Goal: Transaction & Acquisition: Purchase product/service

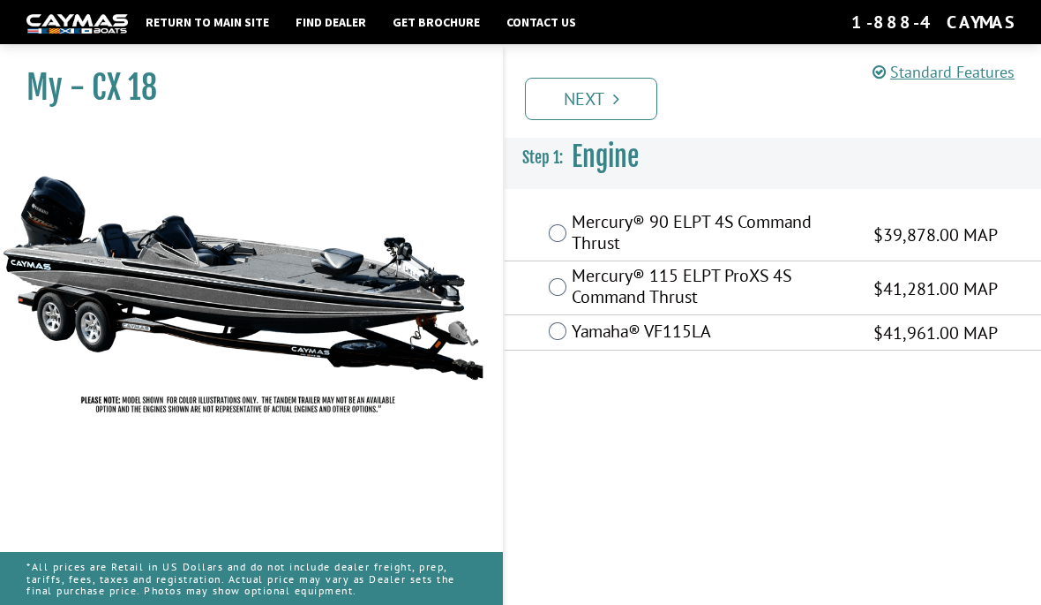
click at [888, 291] on span "$41,281.00 MAP" at bounding box center [936, 288] width 124 height 26
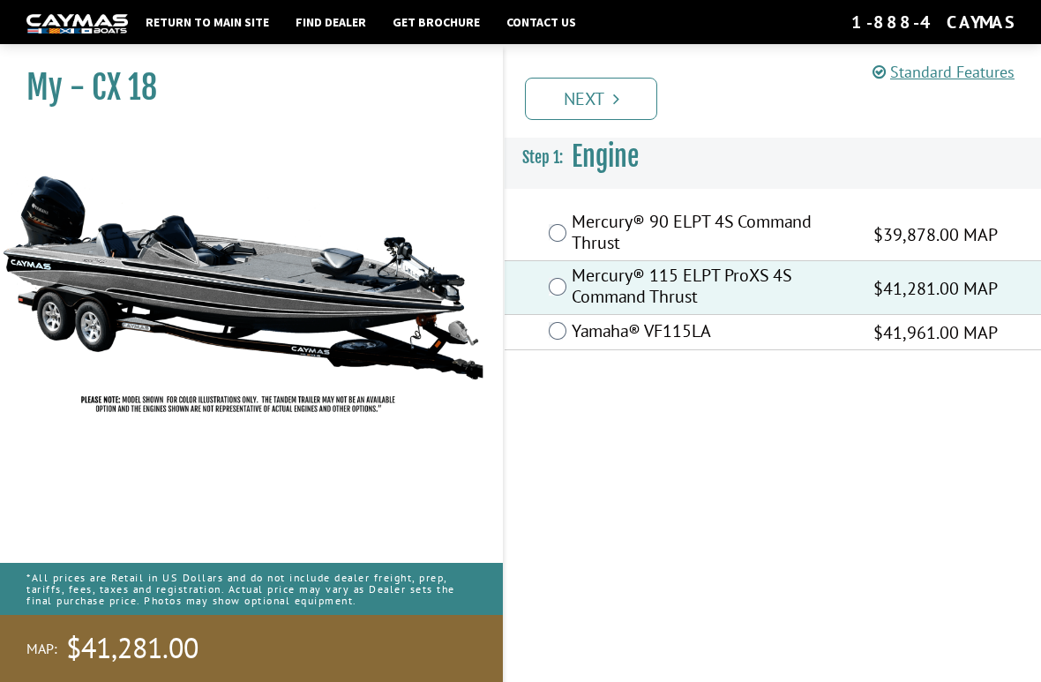
click at [607, 92] on link "Next" at bounding box center [591, 99] width 132 height 42
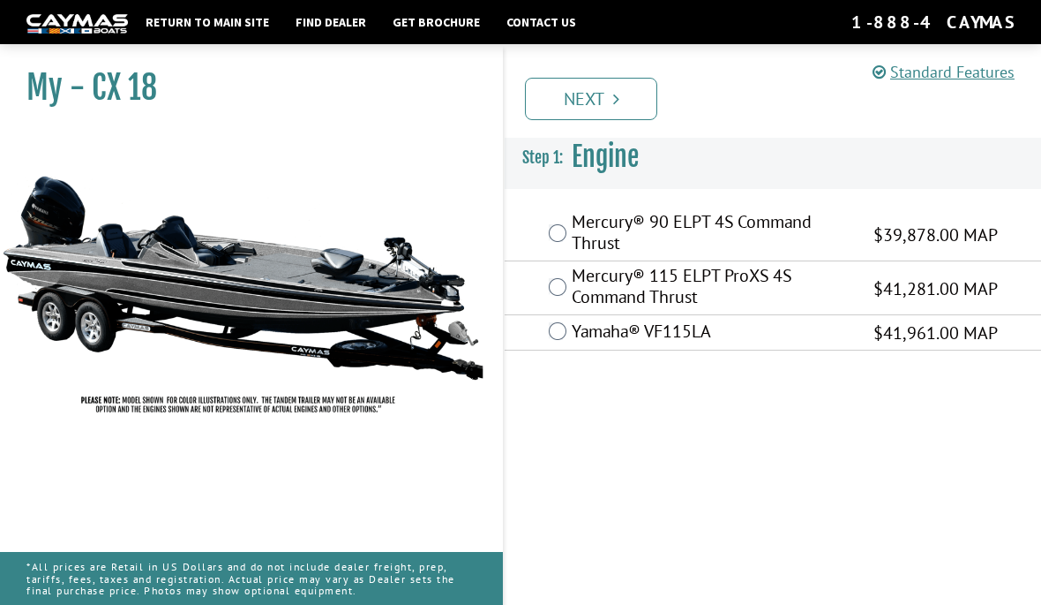
click at [969, 290] on span "$41,281.00 MAP" at bounding box center [936, 288] width 124 height 26
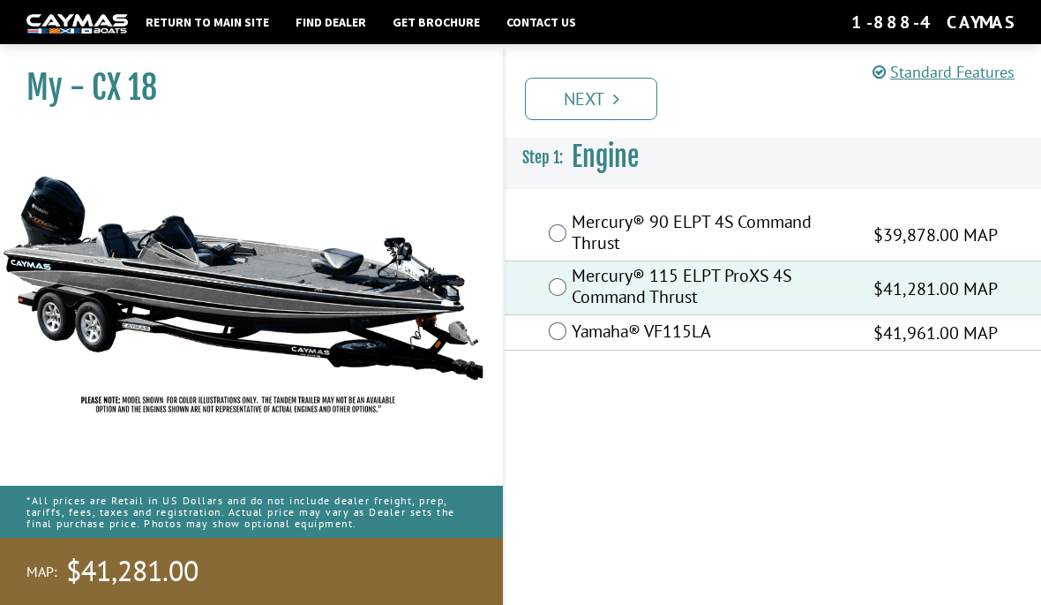
click at [613, 101] on icon "Pagination" at bounding box center [616, 99] width 6 height 18
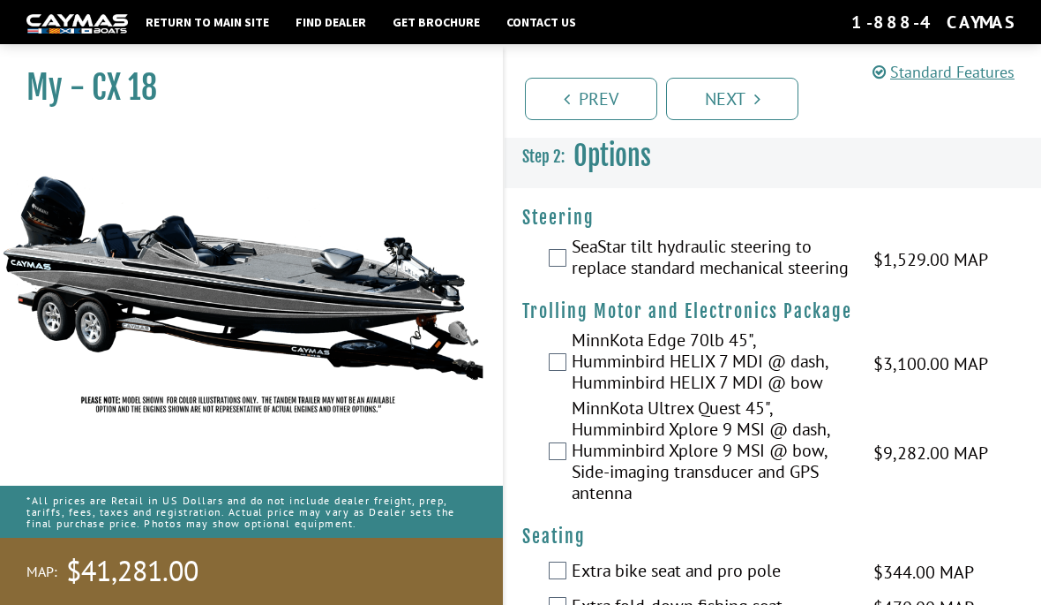
click at [979, 76] on link "Standard Features" at bounding box center [944, 72] width 142 height 20
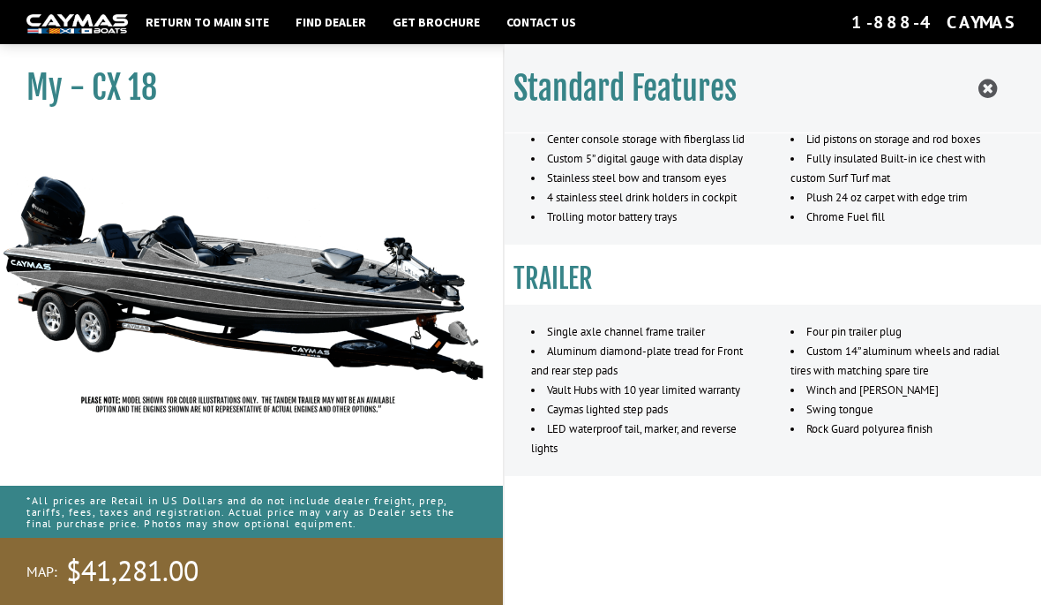
scroll to position [1361, 0]
click at [987, 91] on icon at bounding box center [988, 89] width 19 height 22
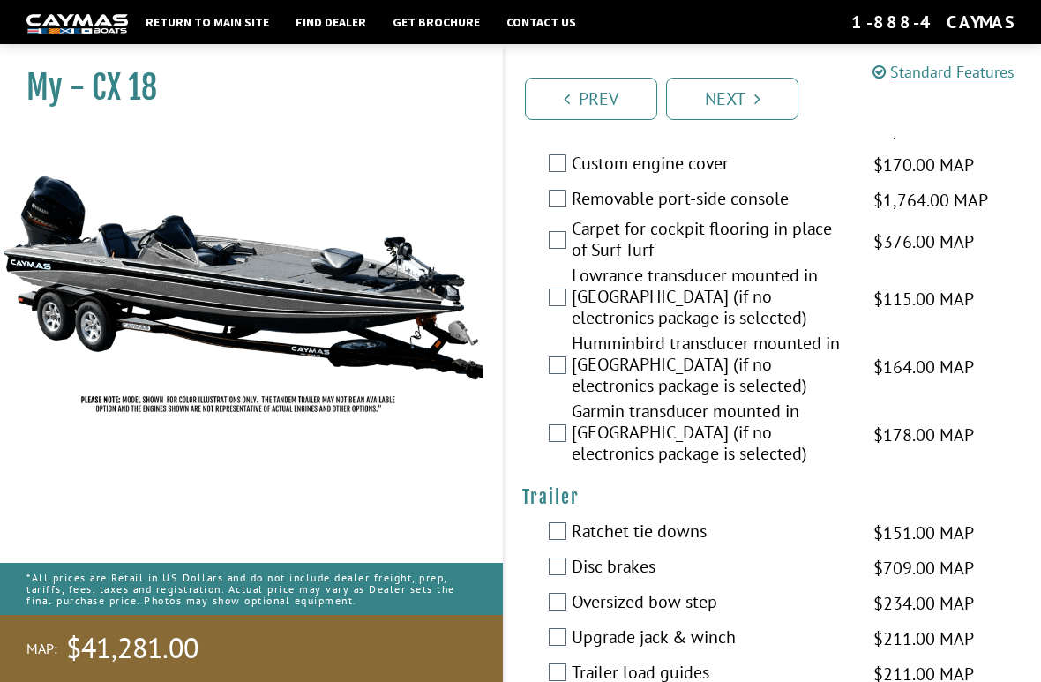
scroll to position [899, 0]
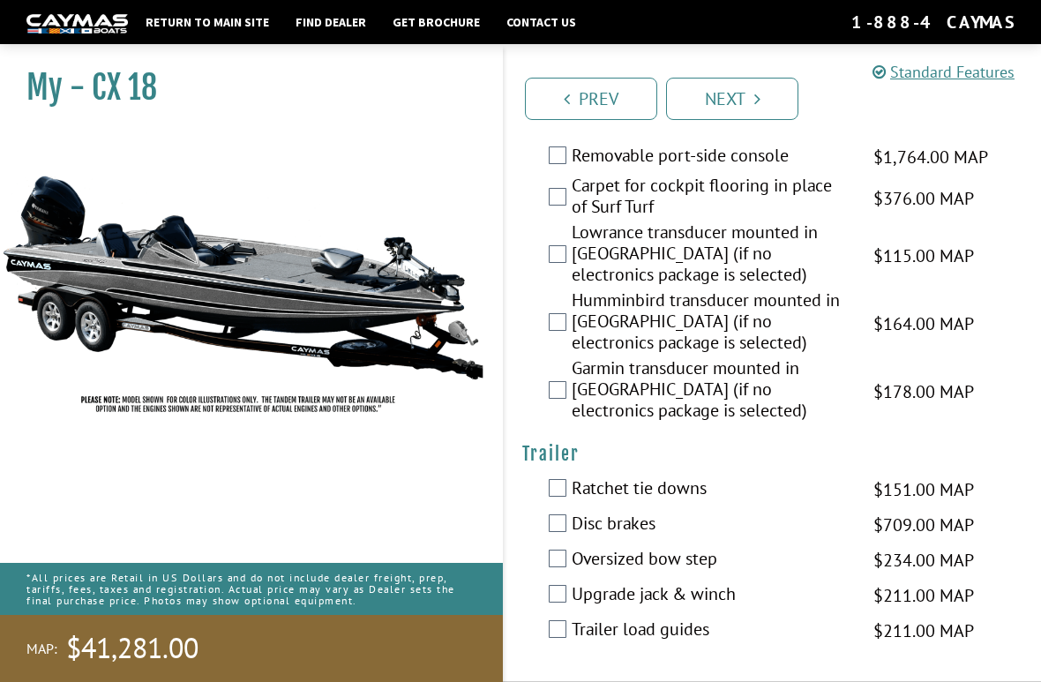
click at [750, 94] on link "Next" at bounding box center [732, 99] width 132 height 42
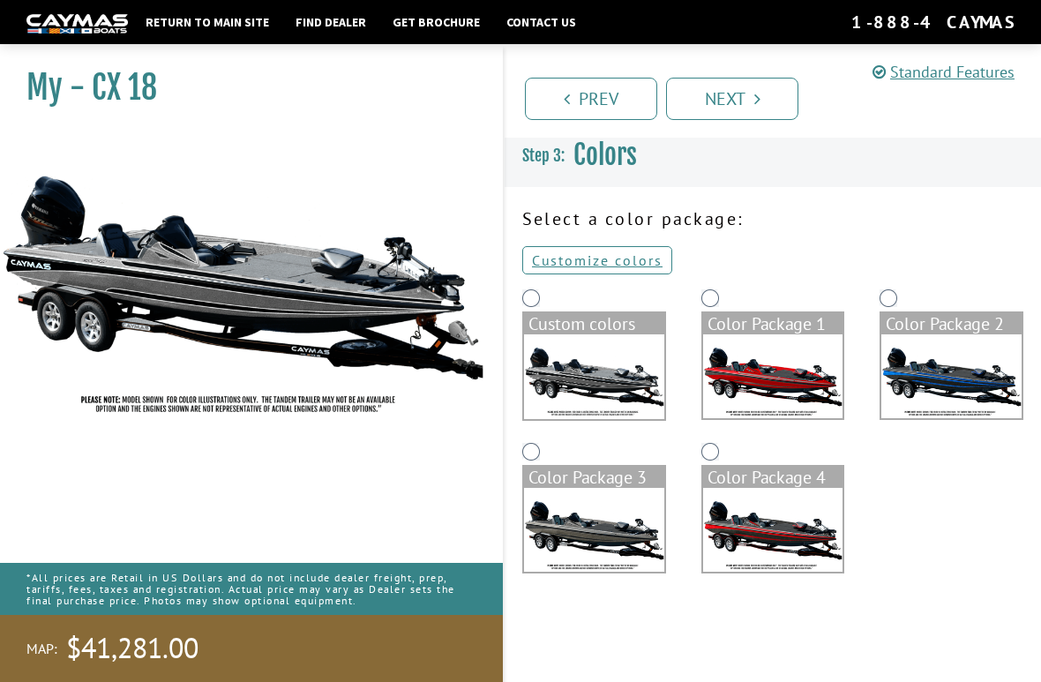
scroll to position [0, 0]
click at [779, 535] on img at bounding box center [773, 530] width 140 height 84
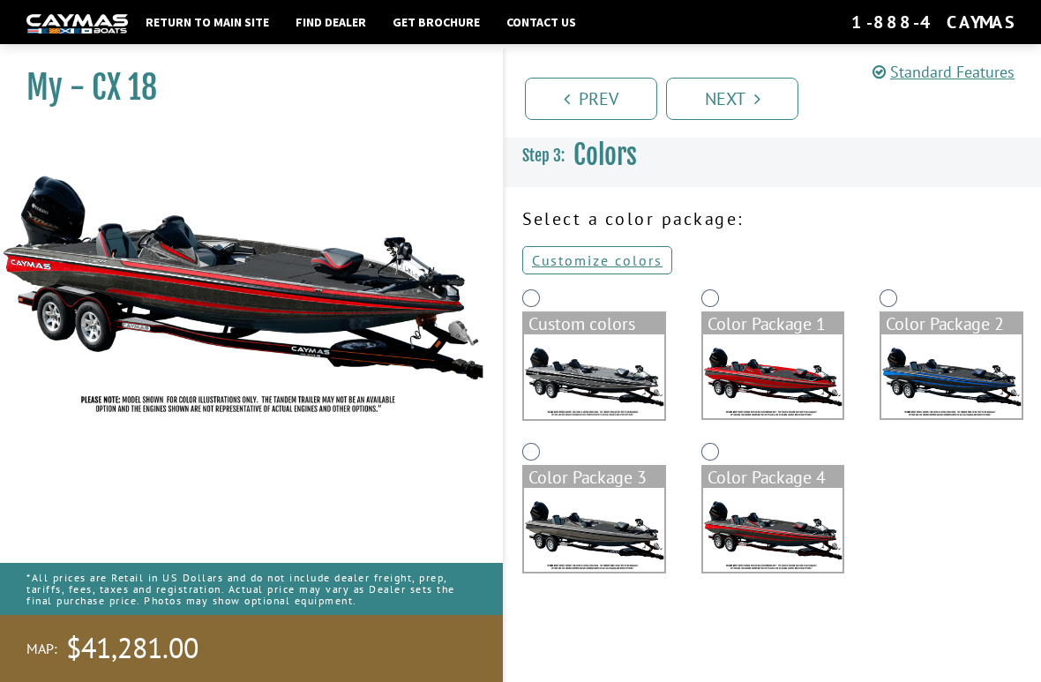
click at [986, 369] on img at bounding box center [952, 376] width 140 height 84
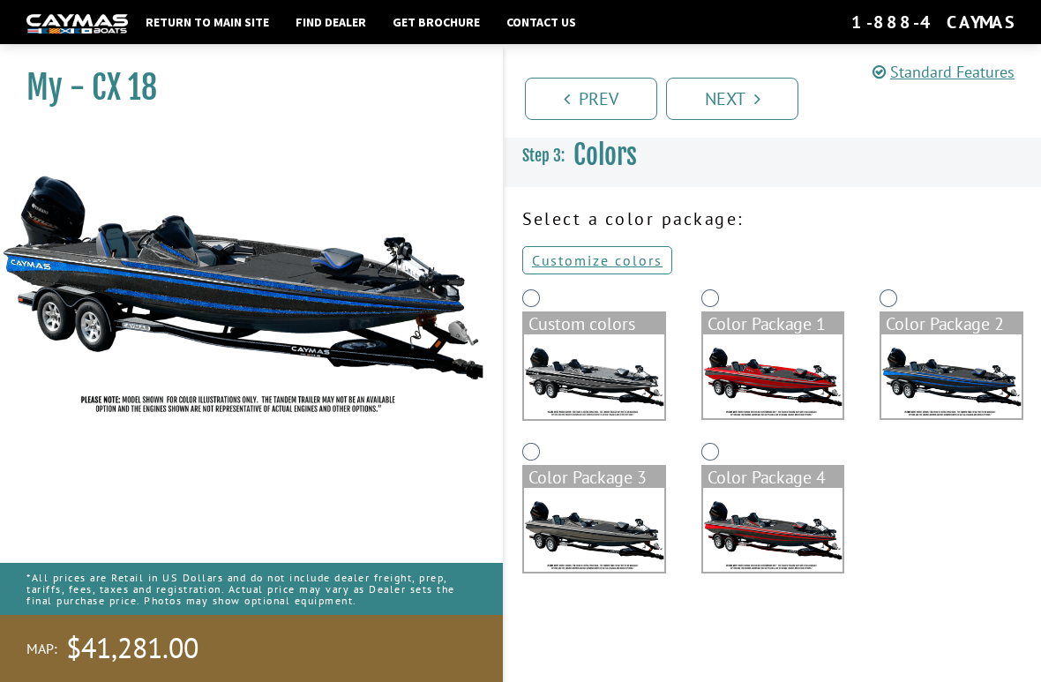
click at [785, 371] on img at bounding box center [773, 376] width 140 height 84
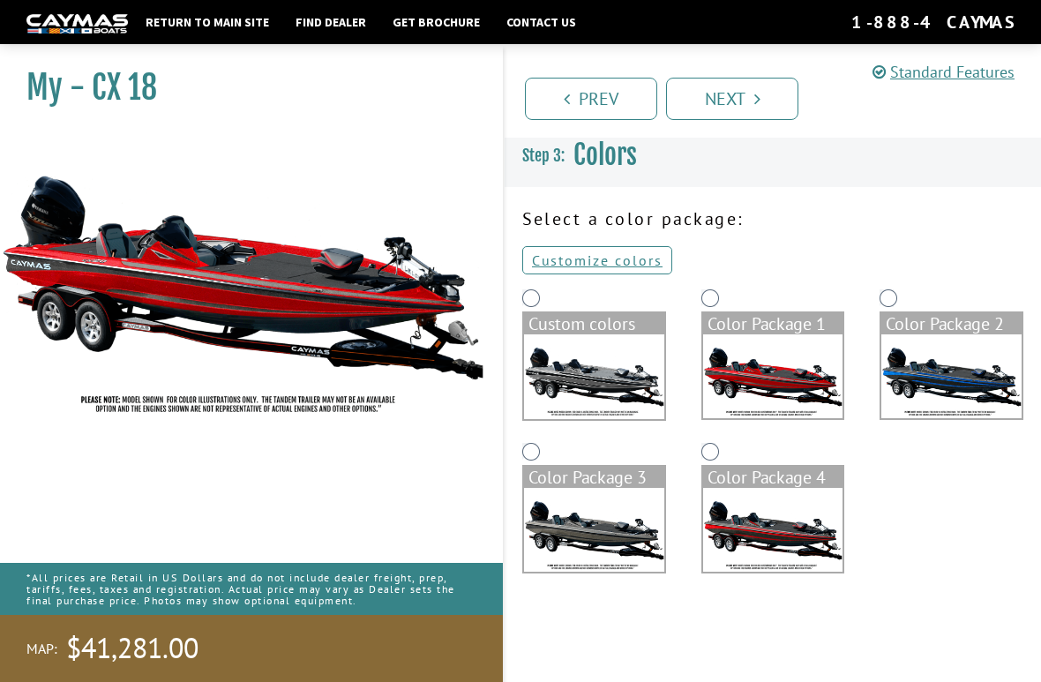
click at [601, 369] on img at bounding box center [594, 376] width 140 height 85
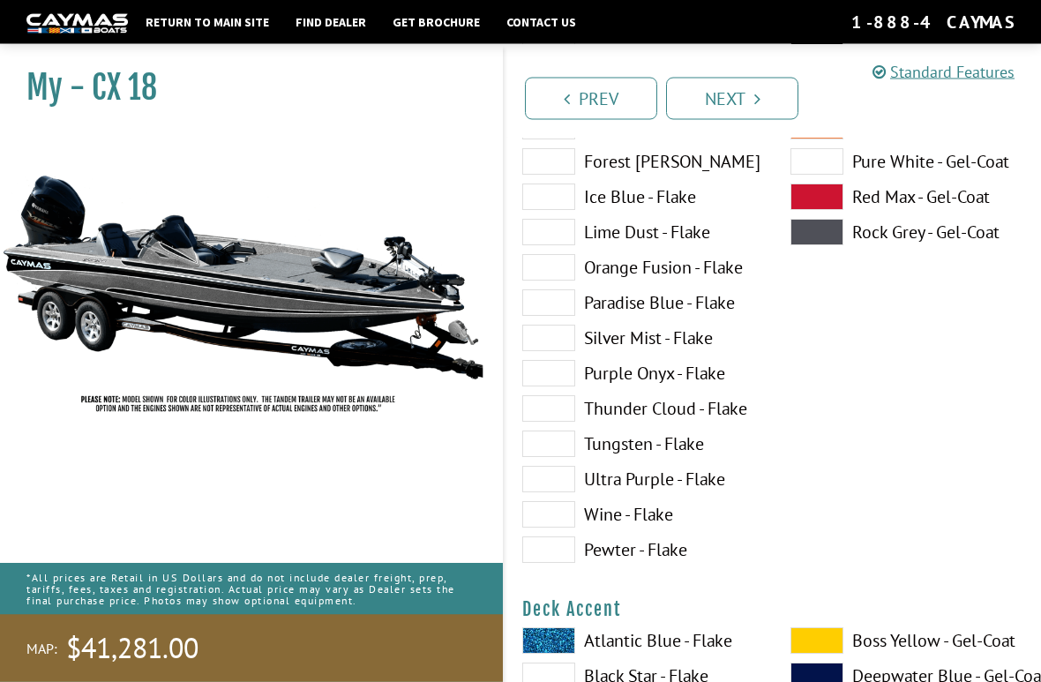
scroll to position [455, 0]
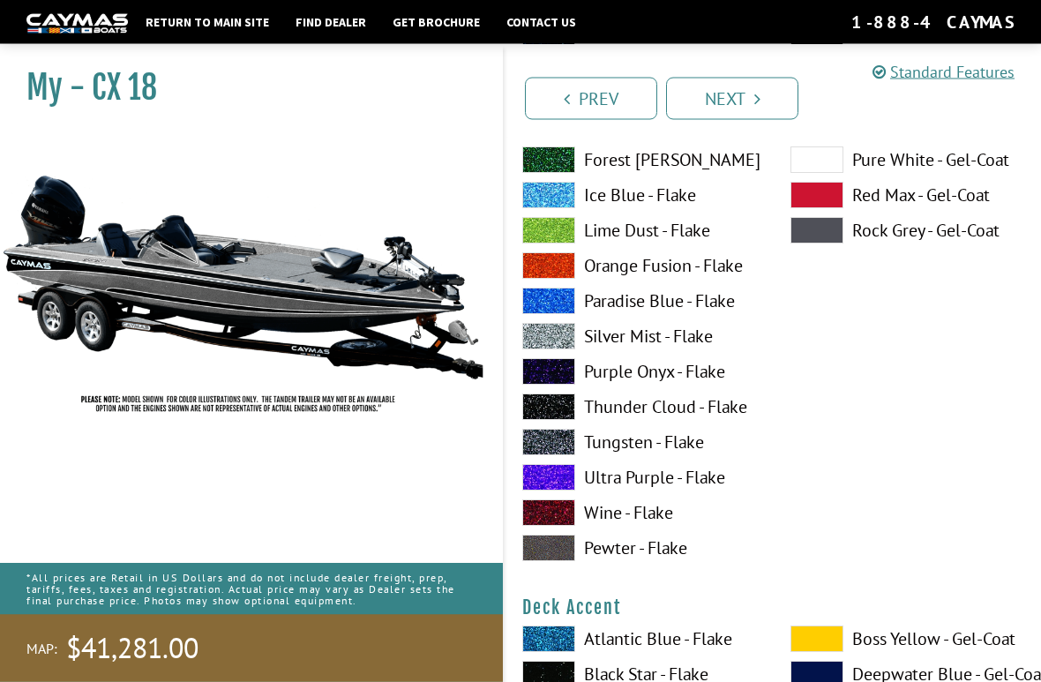
click at [558, 447] on span at bounding box center [548, 443] width 53 height 26
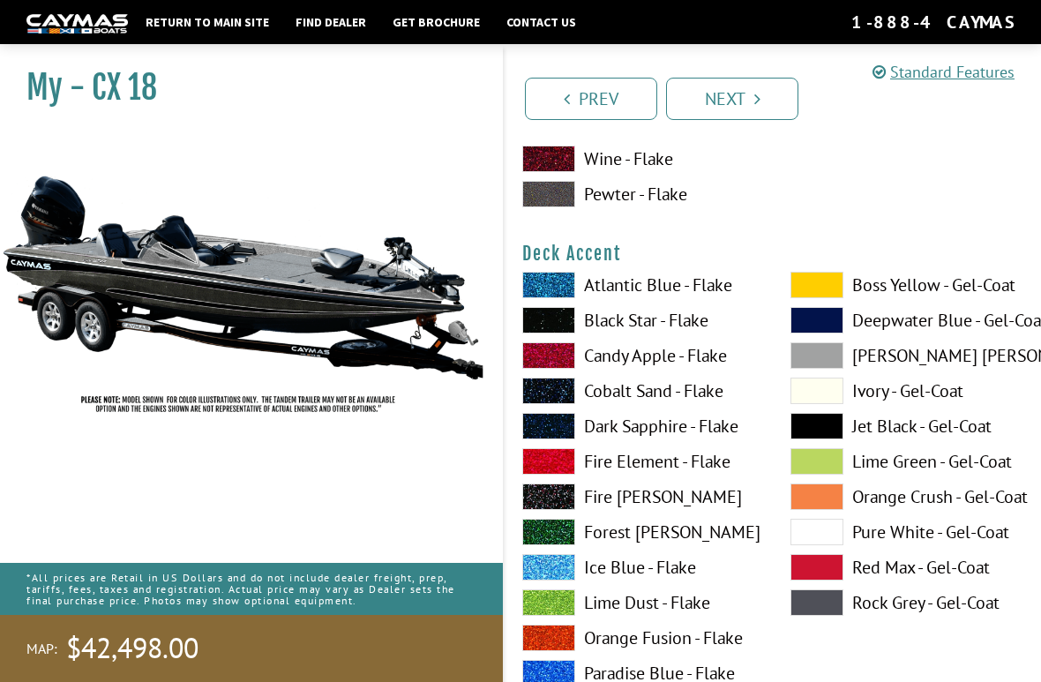
scroll to position [811, 0]
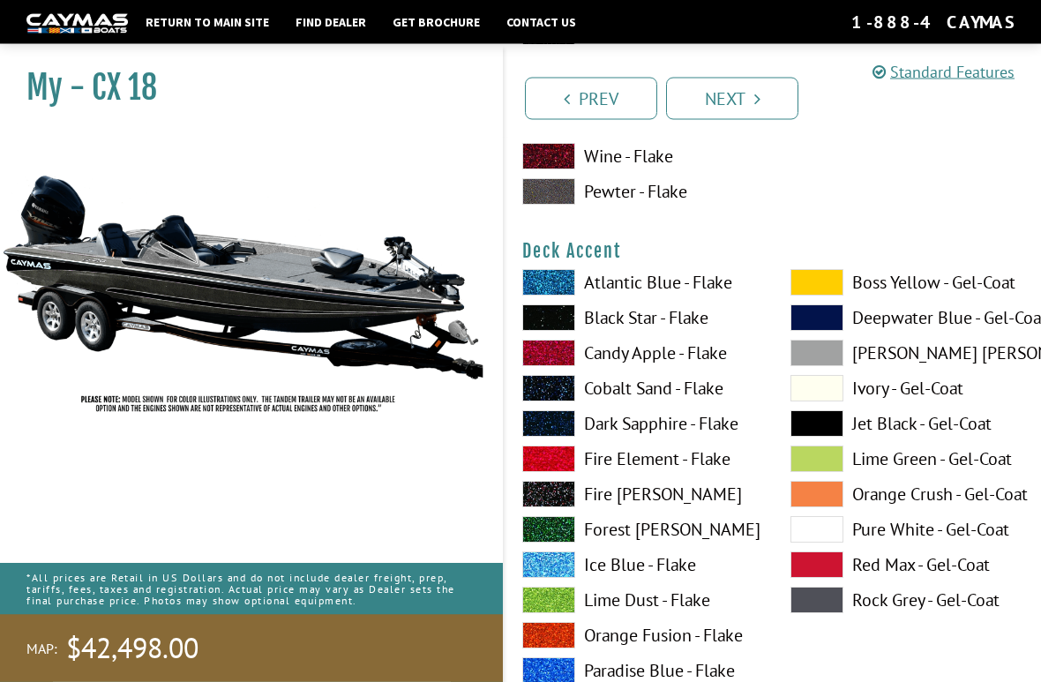
click at [633, 356] on label "Candy Apple - Flake" at bounding box center [638, 354] width 233 height 26
click at [553, 460] on span at bounding box center [548, 459] width 53 height 26
click at [560, 500] on span at bounding box center [548, 494] width 53 height 26
click at [555, 289] on span at bounding box center [548, 282] width 53 height 26
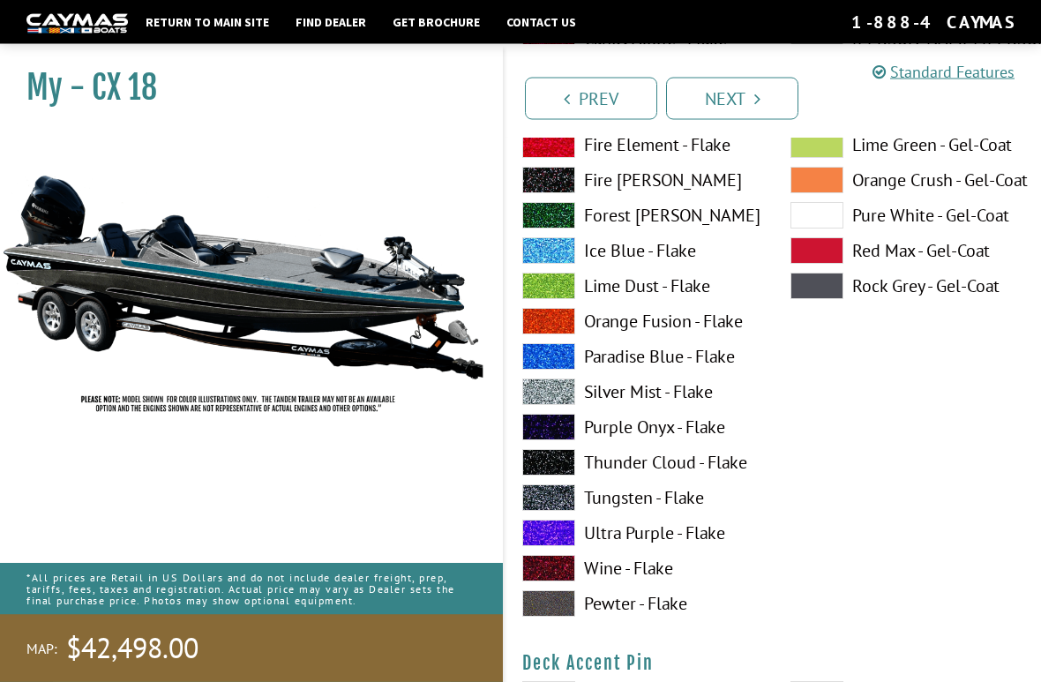
click at [556, 574] on span at bounding box center [548, 569] width 53 height 26
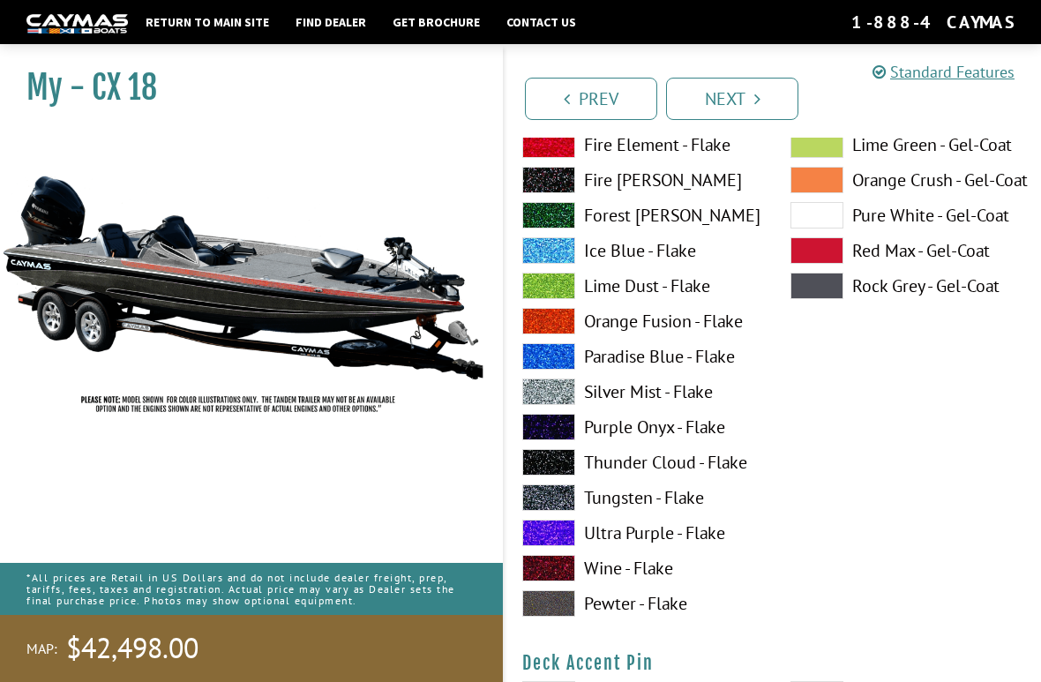
click at [558, 500] on span at bounding box center [548, 498] width 53 height 26
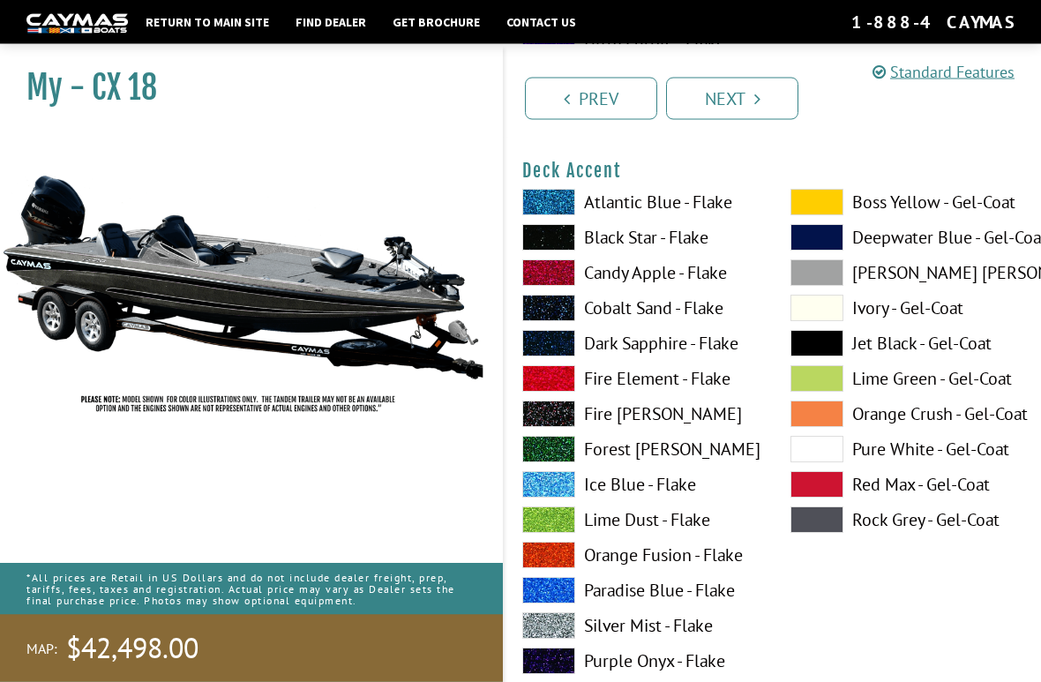
scroll to position [892, 0]
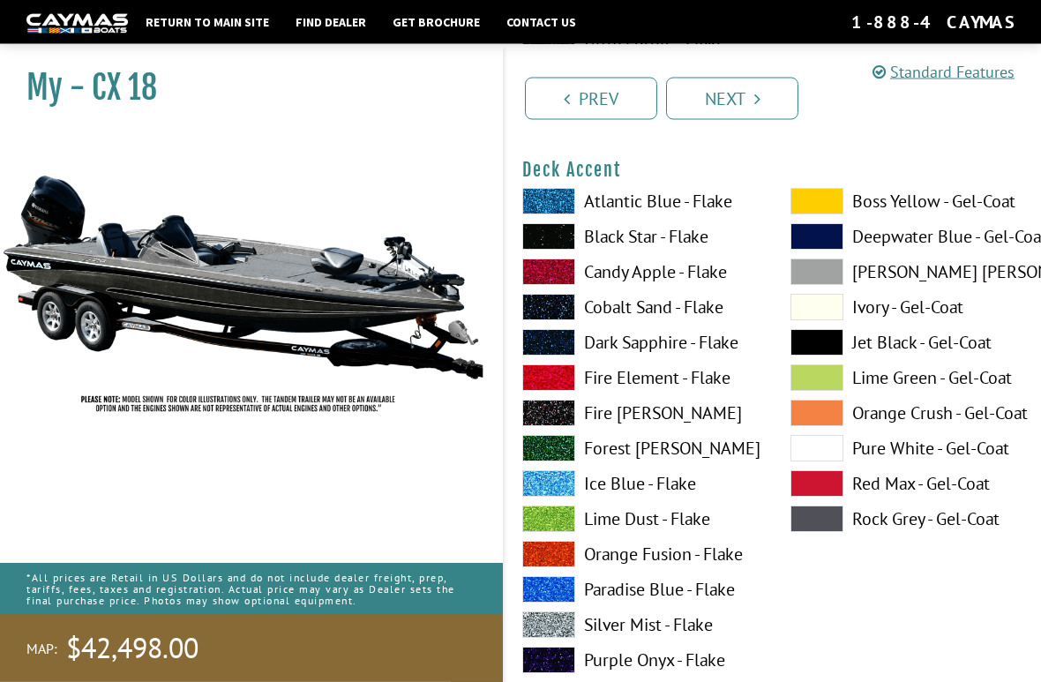
click at [555, 487] on span at bounding box center [548, 484] width 53 height 26
click at [555, 281] on span at bounding box center [548, 272] width 53 height 26
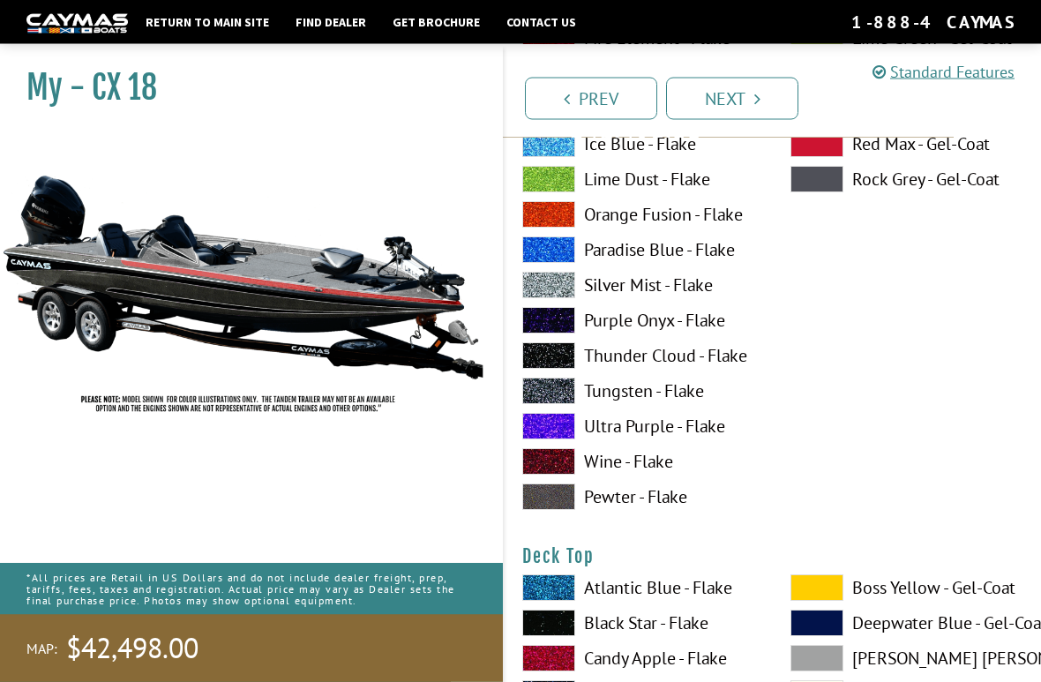
scroll to position [1959, 0]
click at [560, 469] on span at bounding box center [548, 461] width 53 height 26
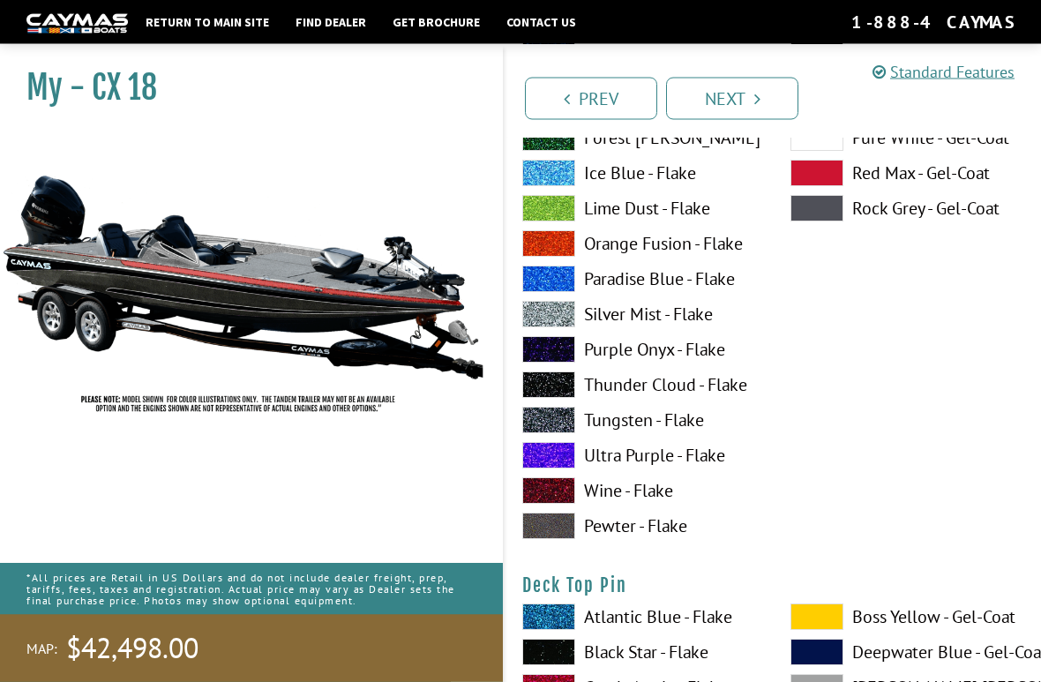
scroll to position [2657, 0]
click at [551, 495] on span at bounding box center [548, 490] width 53 height 26
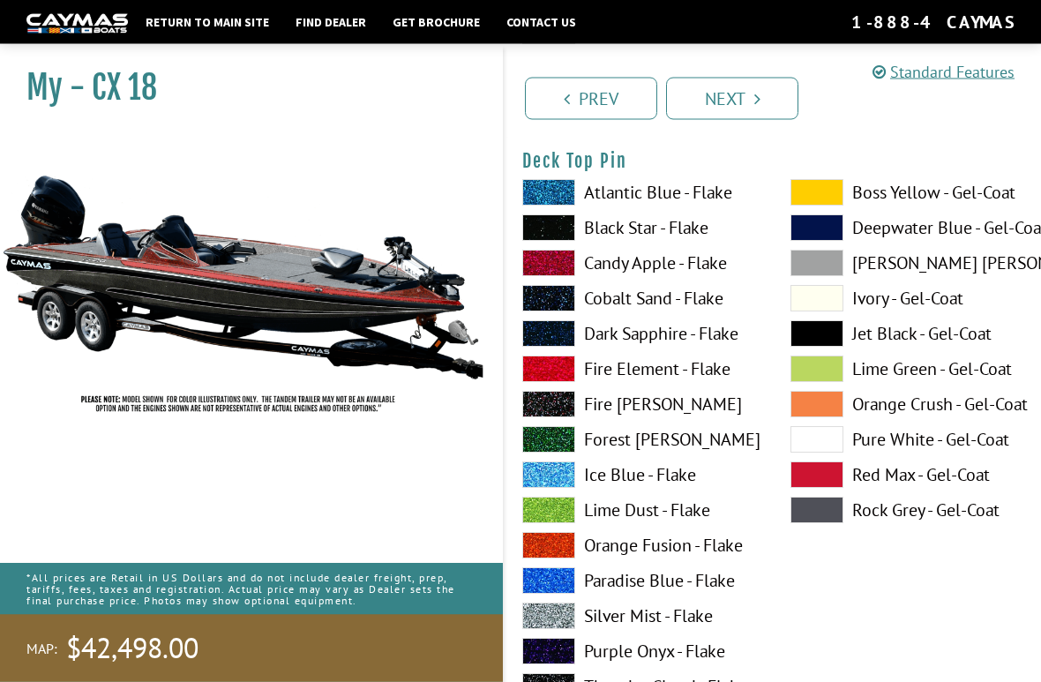
scroll to position [3081, 0]
click at [559, 378] on span at bounding box center [548, 369] width 53 height 26
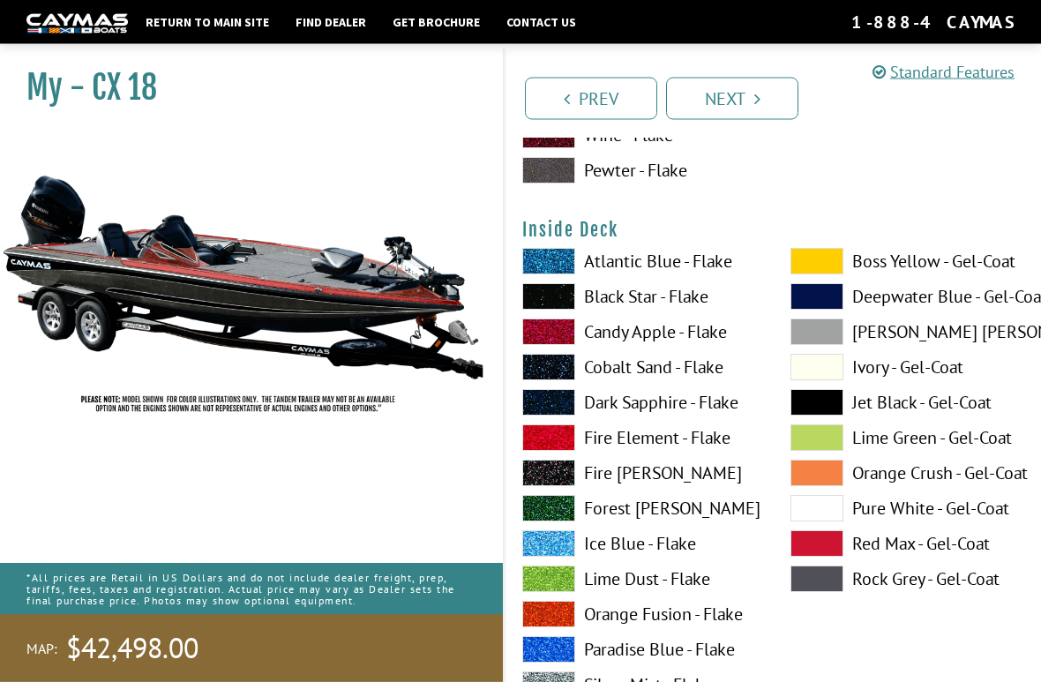
scroll to position [3739, 0]
click at [558, 344] on span at bounding box center [548, 332] width 53 height 26
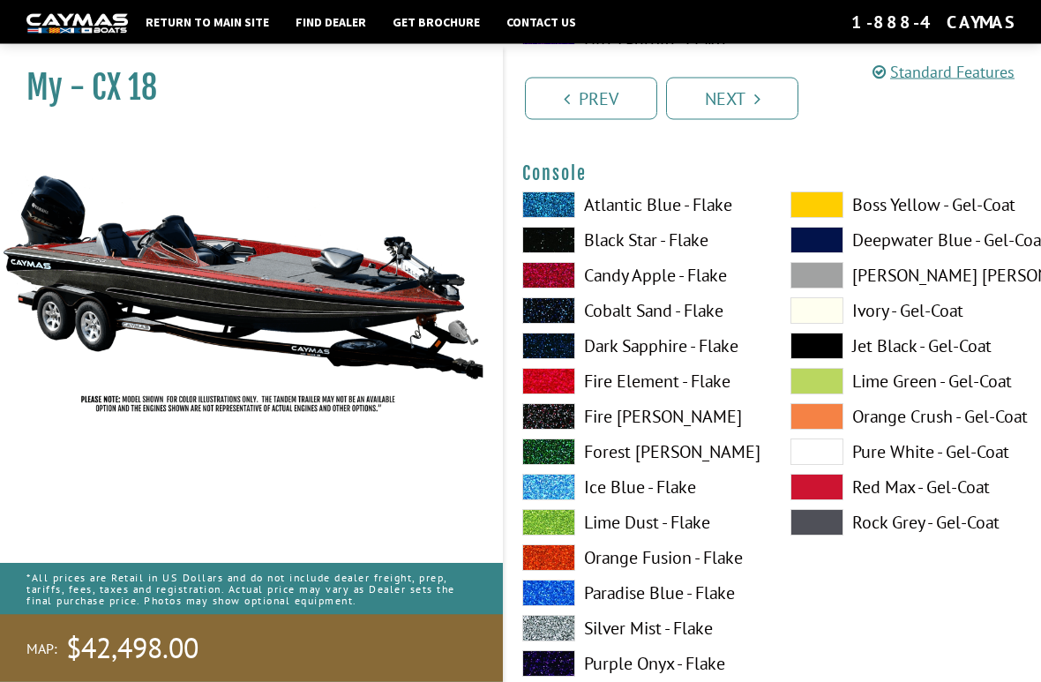
scroll to position [4521, 0]
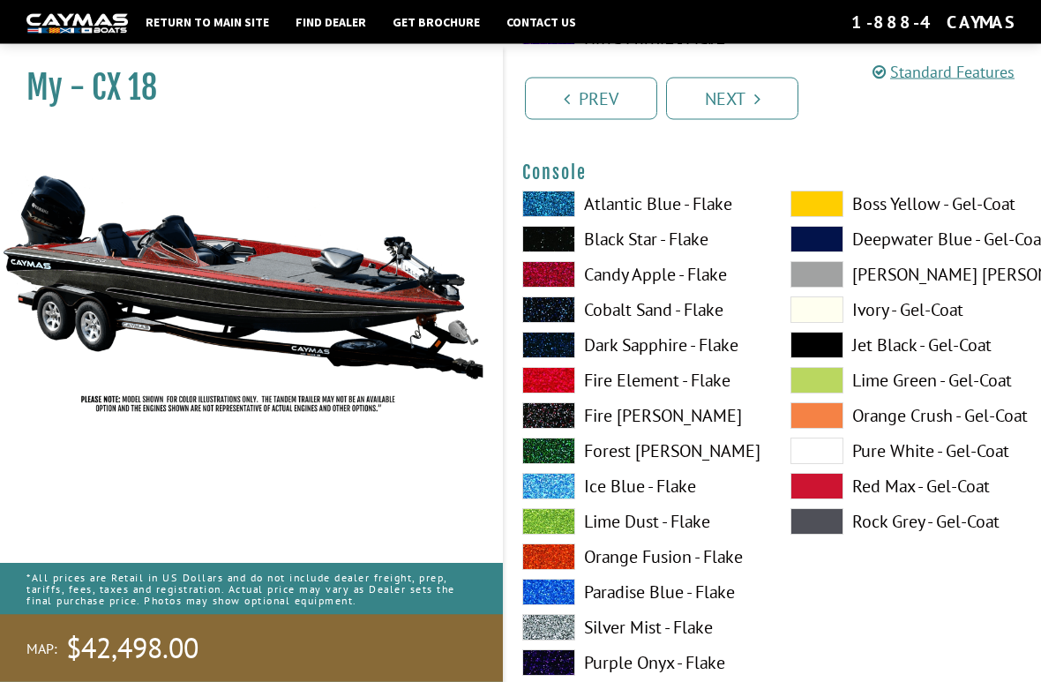
click at [557, 285] on span at bounding box center [548, 275] width 53 height 26
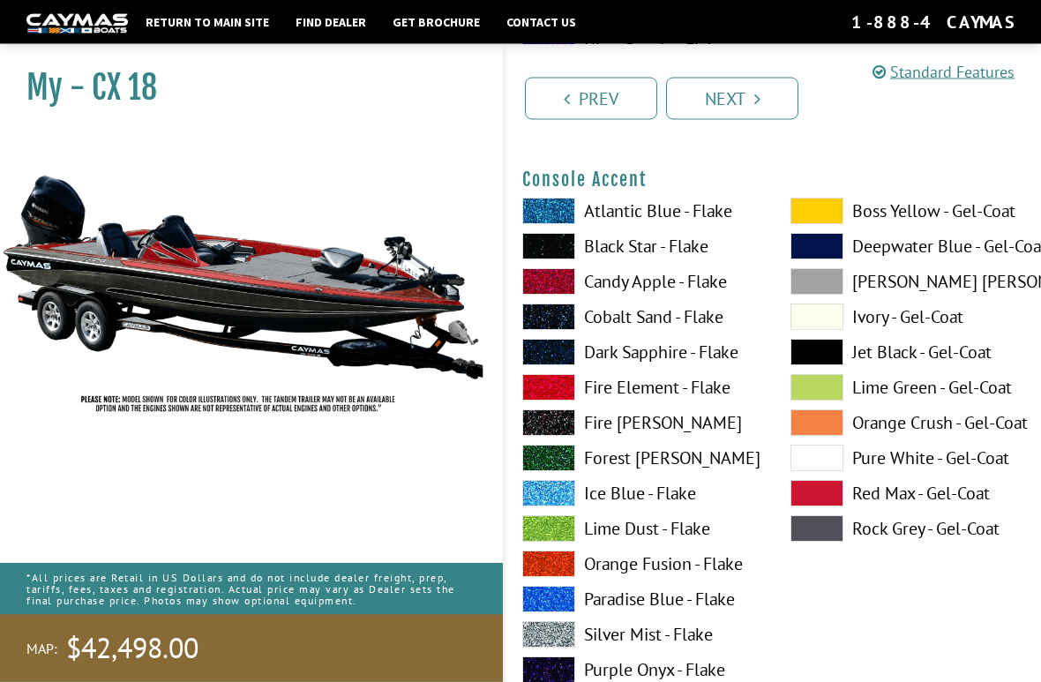
scroll to position [5242, 0]
click at [562, 401] on span at bounding box center [548, 387] width 53 height 26
click at [556, 327] on span at bounding box center [548, 317] width 53 height 26
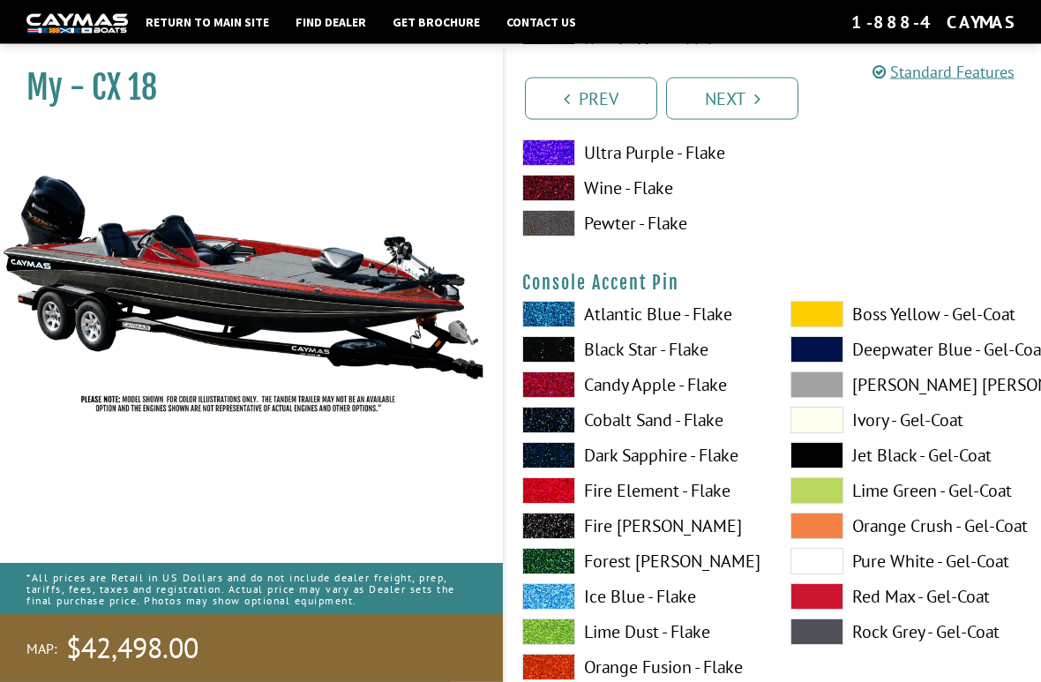
scroll to position [5865, 0]
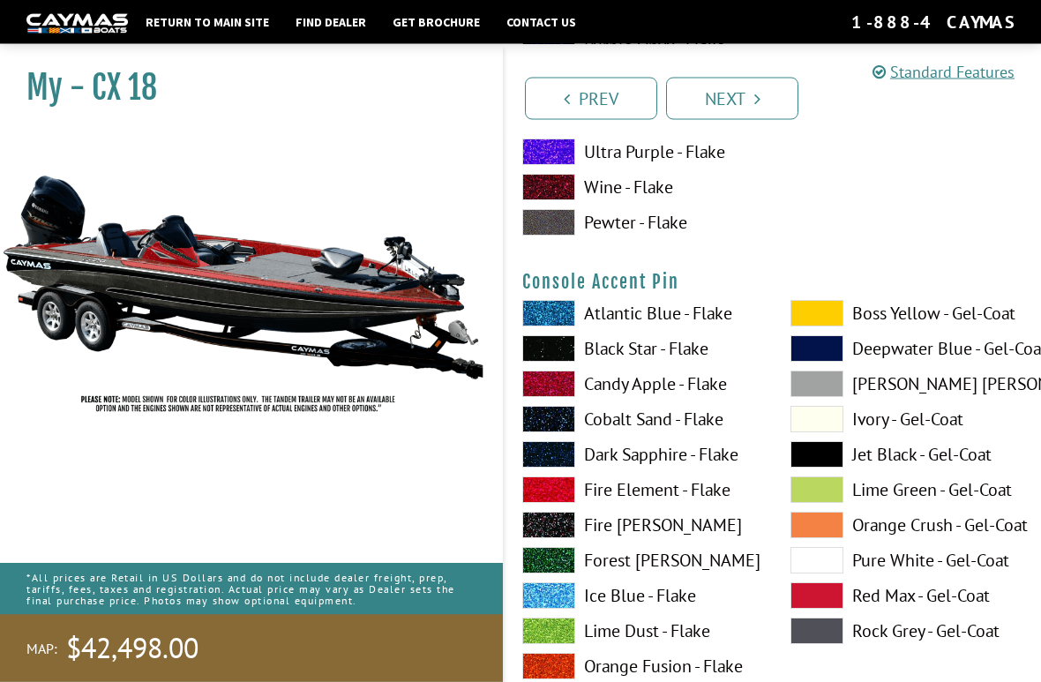
click at [552, 501] on span at bounding box center [548, 490] width 53 height 26
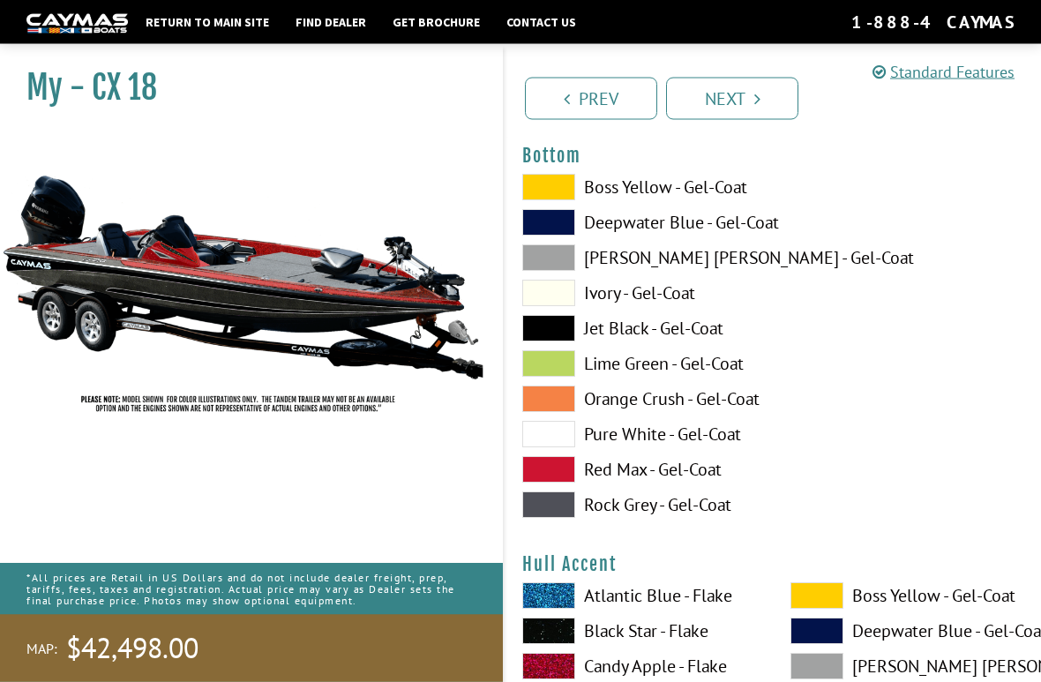
scroll to position [6719, 0]
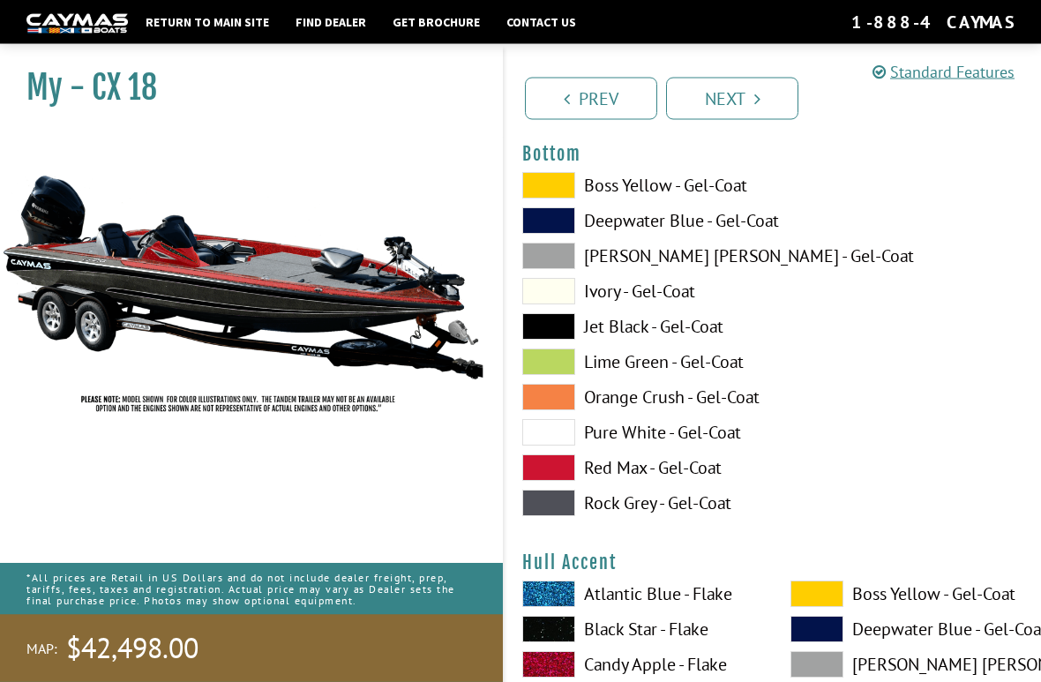
click at [556, 235] on span at bounding box center [548, 221] width 53 height 26
click at [555, 340] on span at bounding box center [548, 326] width 53 height 26
click at [554, 446] on span at bounding box center [548, 432] width 53 height 26
click at [559, 512] on span at bounding box center [548, 503] width 53 height 26
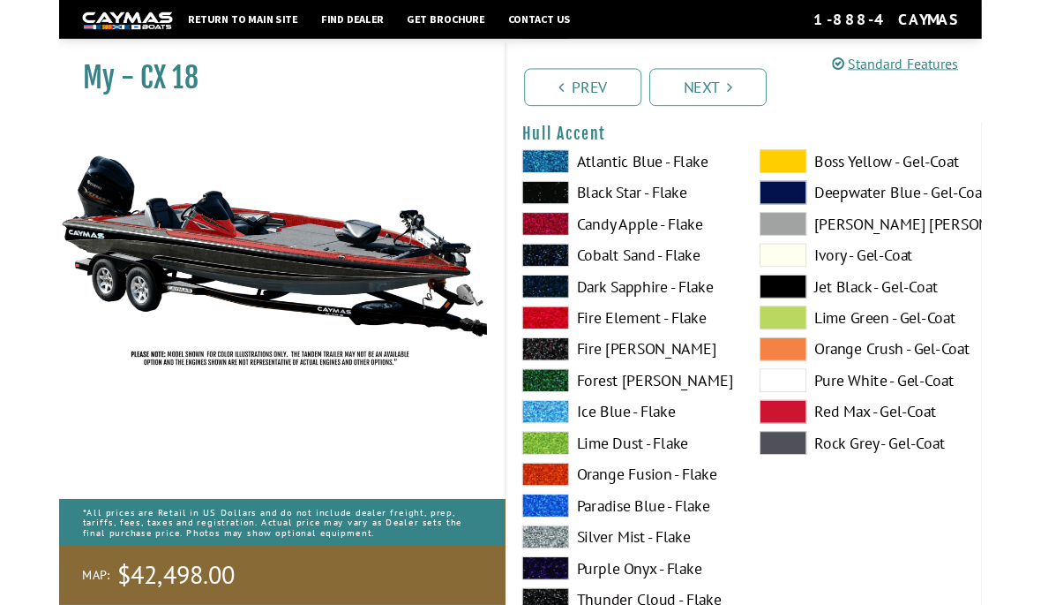
scroll to position [7128, 0]
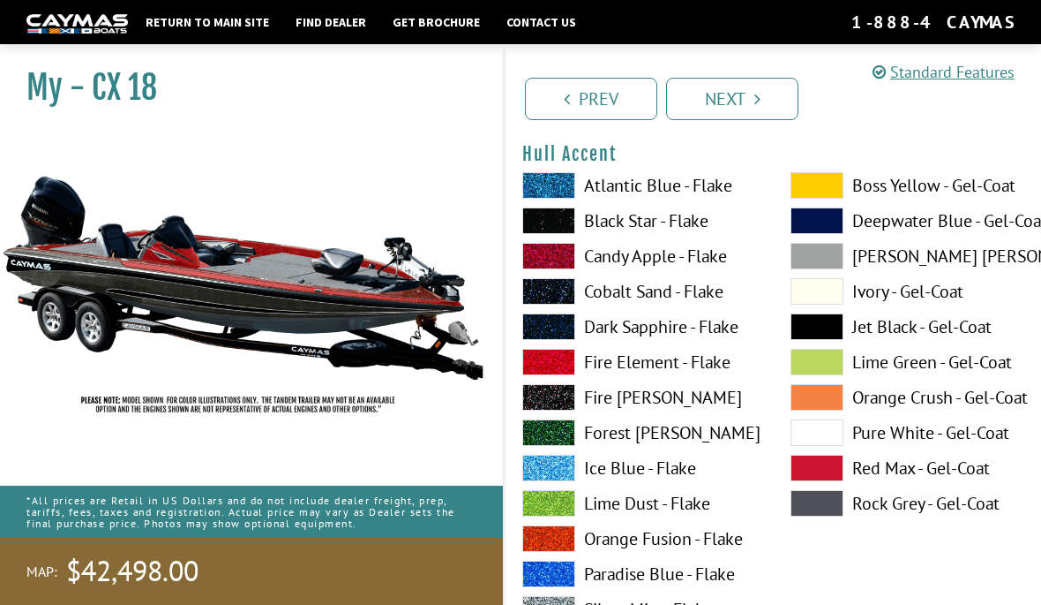
click at [551, 266] on span at bounding box center [548, 256] width 53 height 26
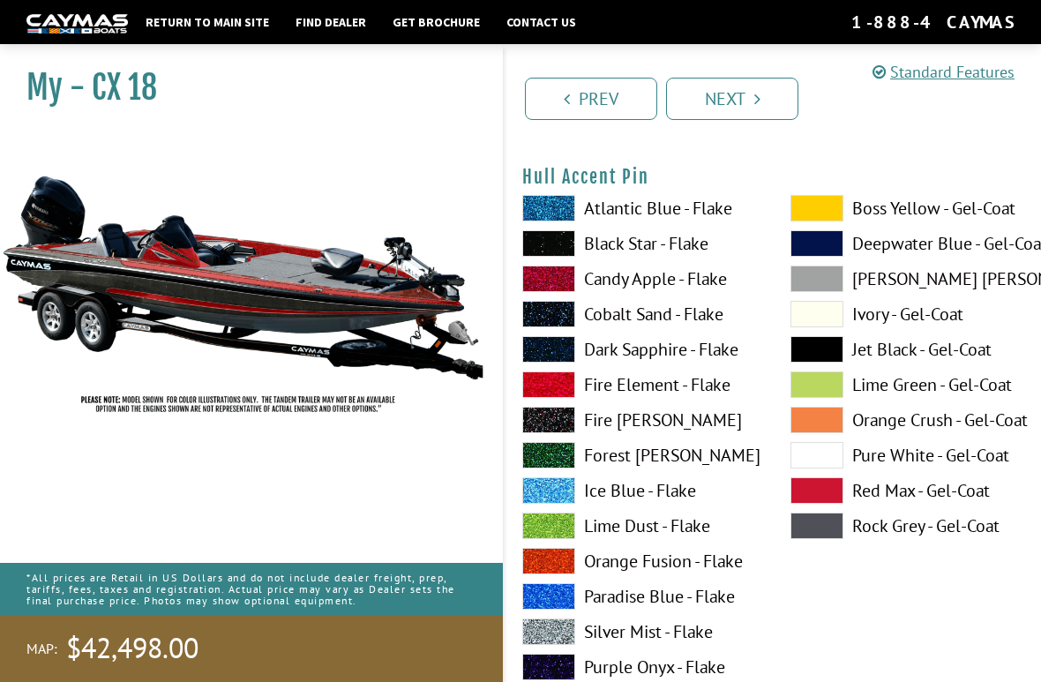
scroll to position [7865, 0]
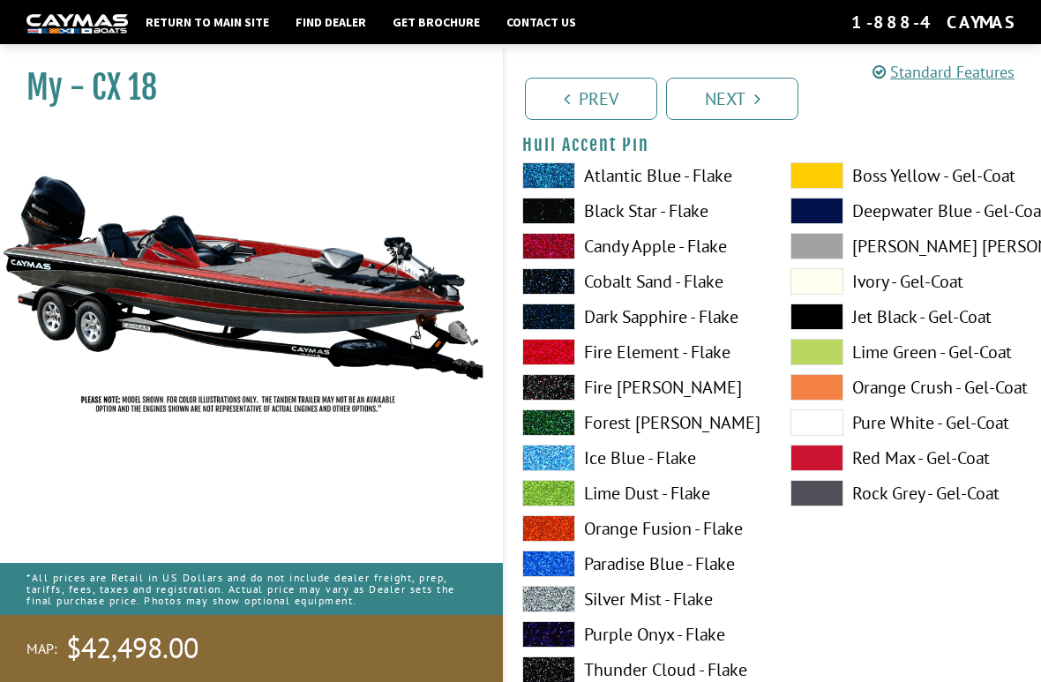
click at [552, 365] on span at bounding box center [548, 352] width 53 height 26
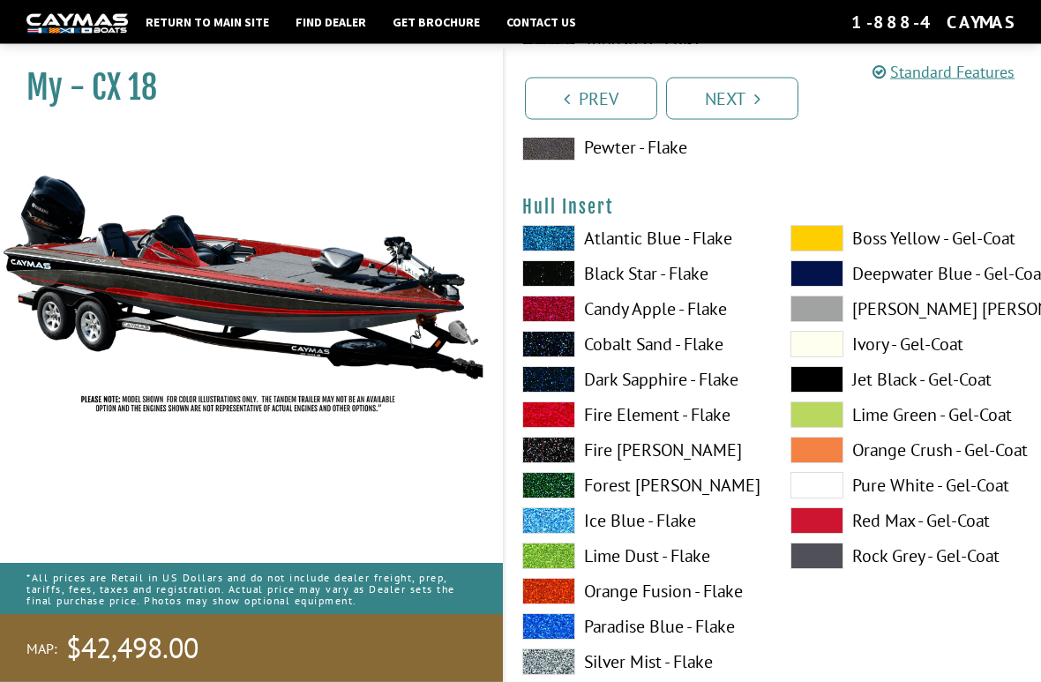
scroll to position [8528, 0]
click at [560, 322] on span at bounding box center [548, 309] width 53 height 26
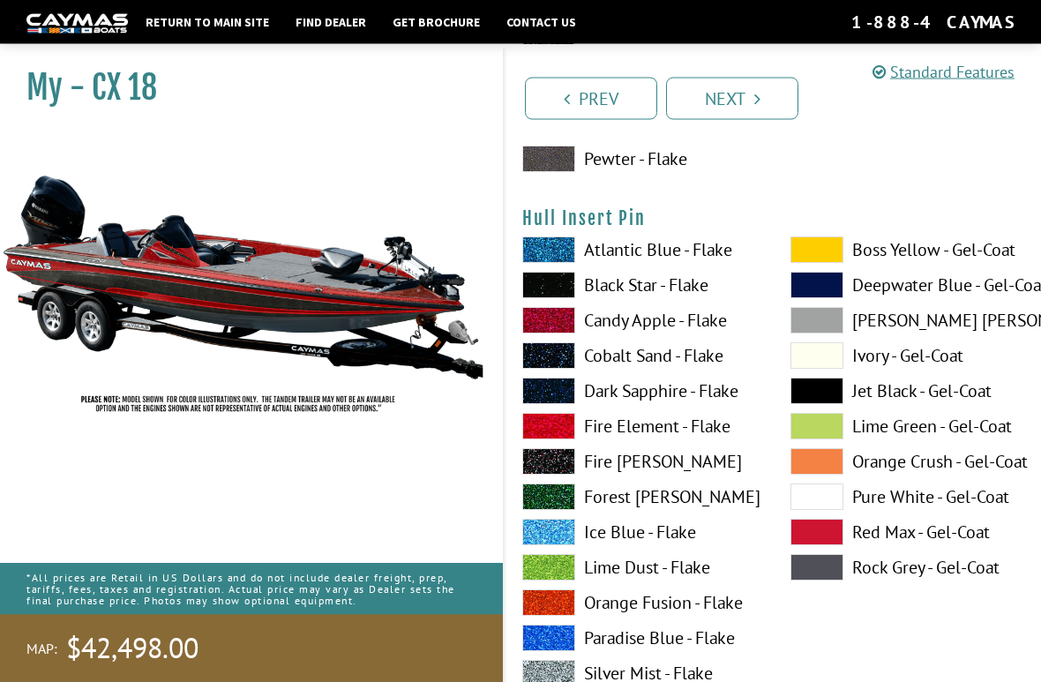
scroll to position [9247, 0]
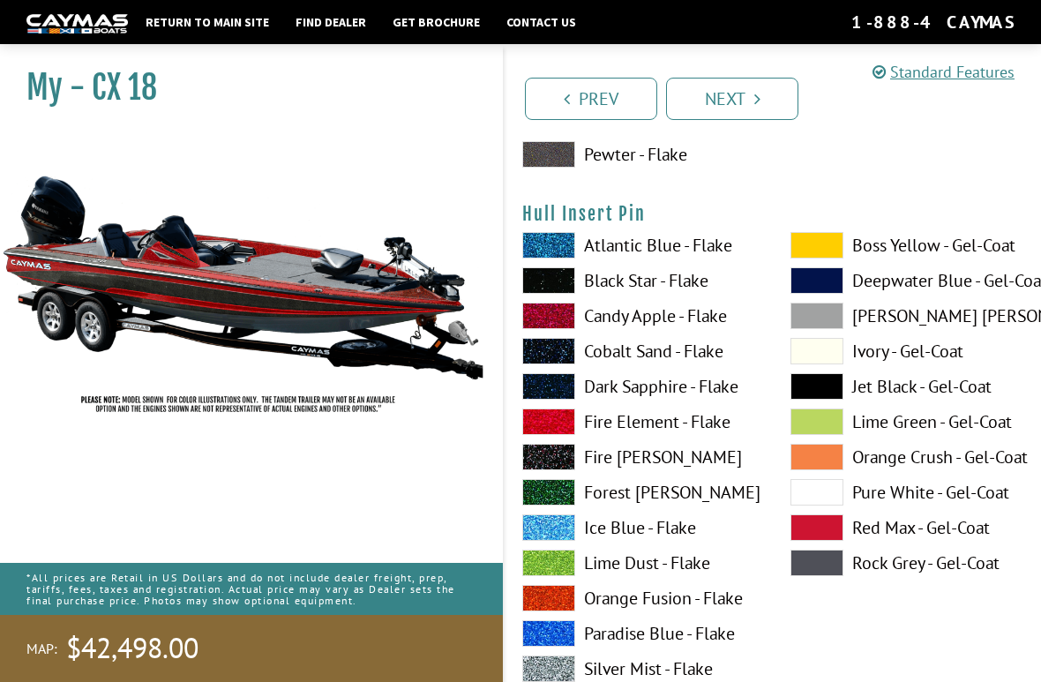
click at [560, 432] on span at bounding box center [548, 422] width 53 height 26
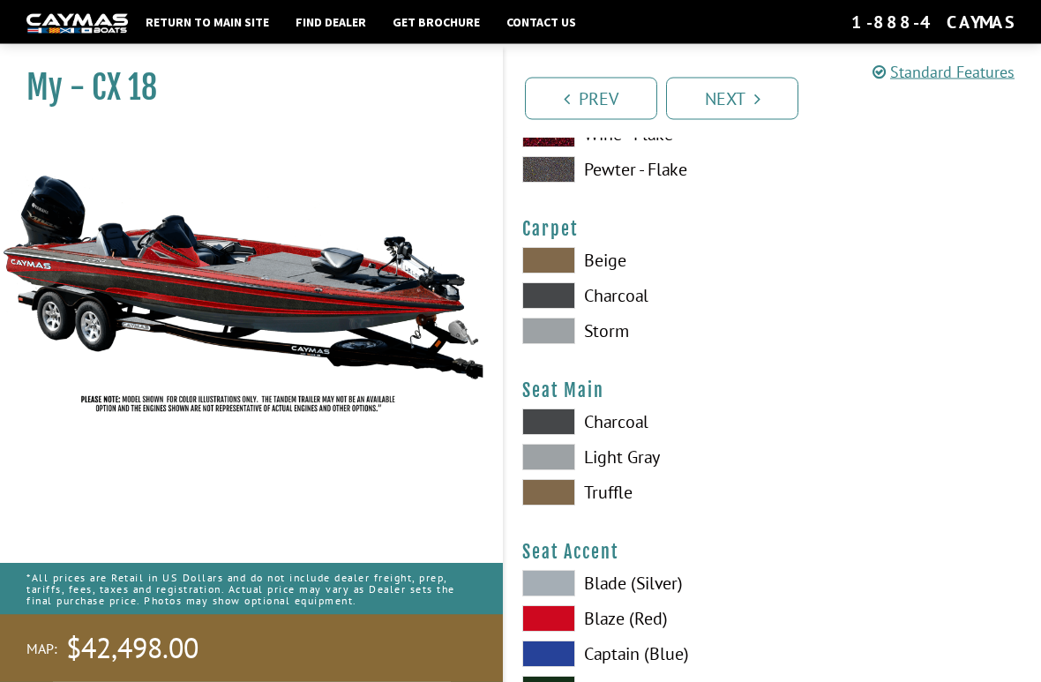
scroll to position [9959, 0]
click at [560, 309] on span at bounding box center [548, 295] width 53 height 26
click at [563, 344] on span at bounding box center [548, 331] width 53 height 26
click at [556, 309] on span at bounding box center [548, 295] width 53 height 26
click at [548, 435] on span at bounding box center [548, 422] width 53 height 26
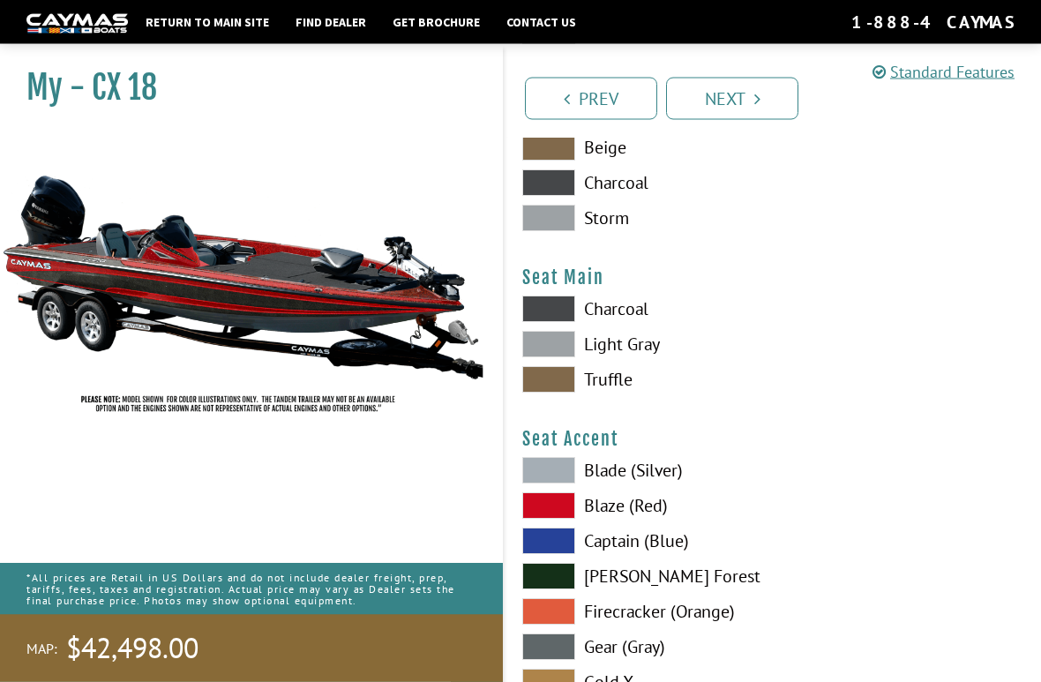
scroll to position [10072, 0]
click at [553, 357] on span at bounding box center [548, 344] width 53 height 26
click at [560, 322] on span at bounding box center [548, 309] width 53 height 26
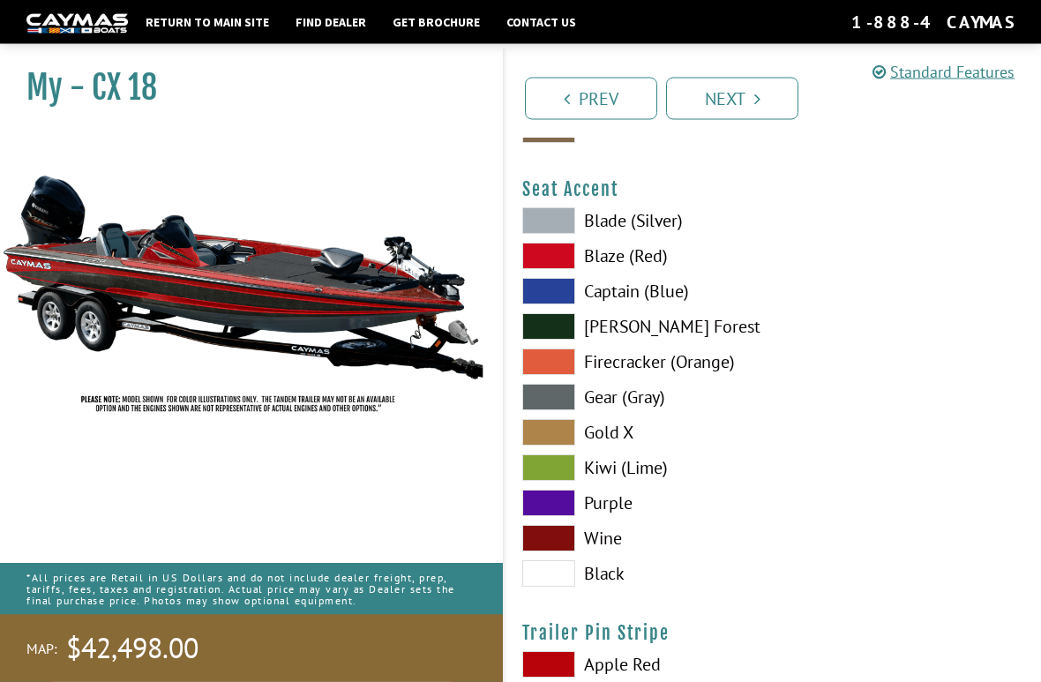
scroll to position [10322, 0]
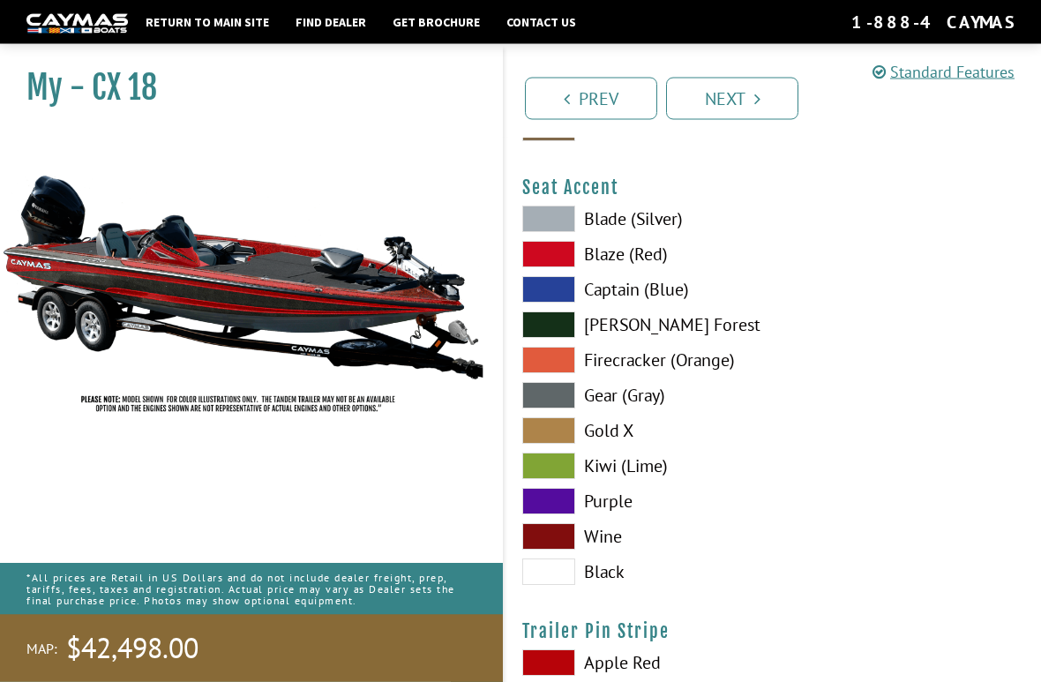
click at [551, 551] on span at bounding box center [548, 537] width 53 height 26
click at [555, 267] on span at bounding box center [548, 254] width 53 height 26
click at [556, 550] on span at bounding box center [548, 536] width 53 height 26
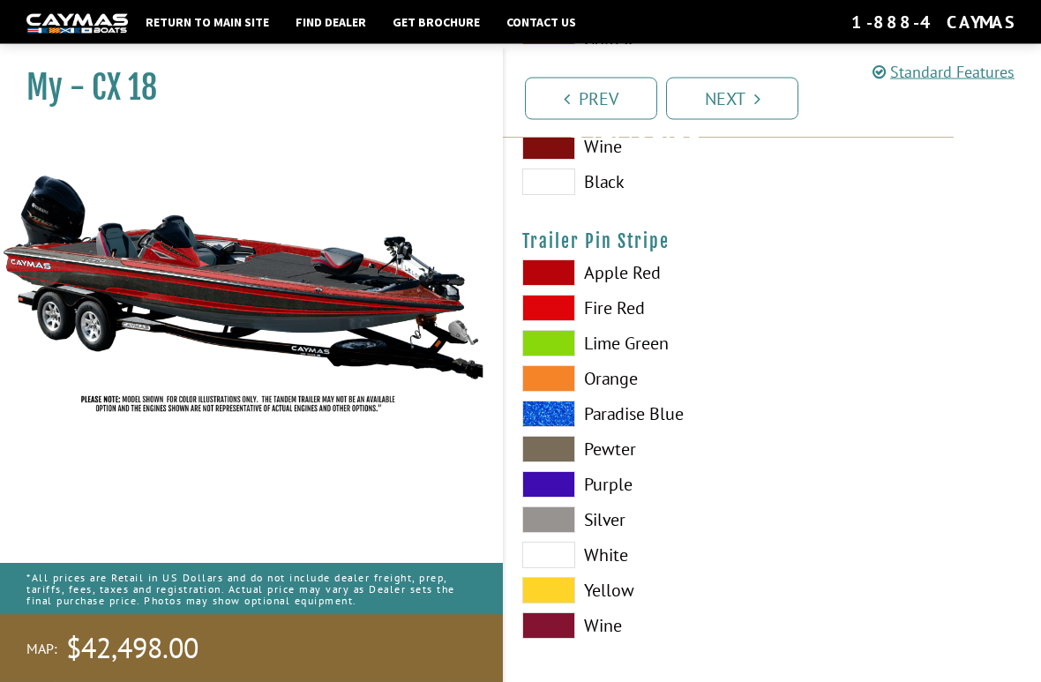
scroll to position [10740, 0]
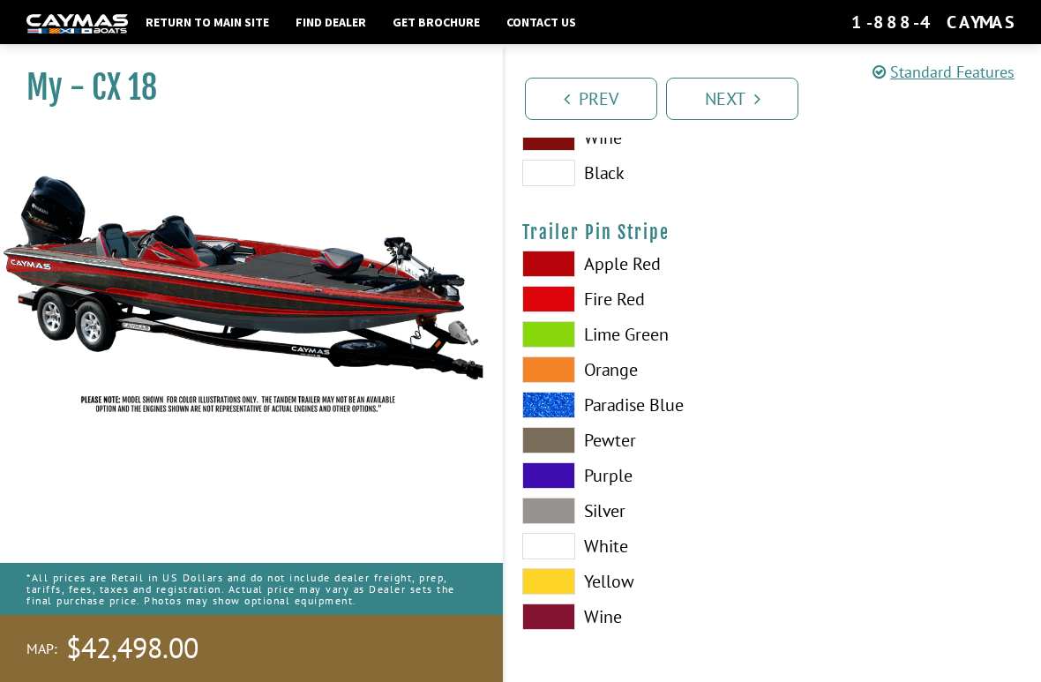
click at [555, 604] on span at bounding box center [548, 617] width 53 height 26
click at [745, 101] on link "Next" at bounding box center [732, 99] width 132 height 42
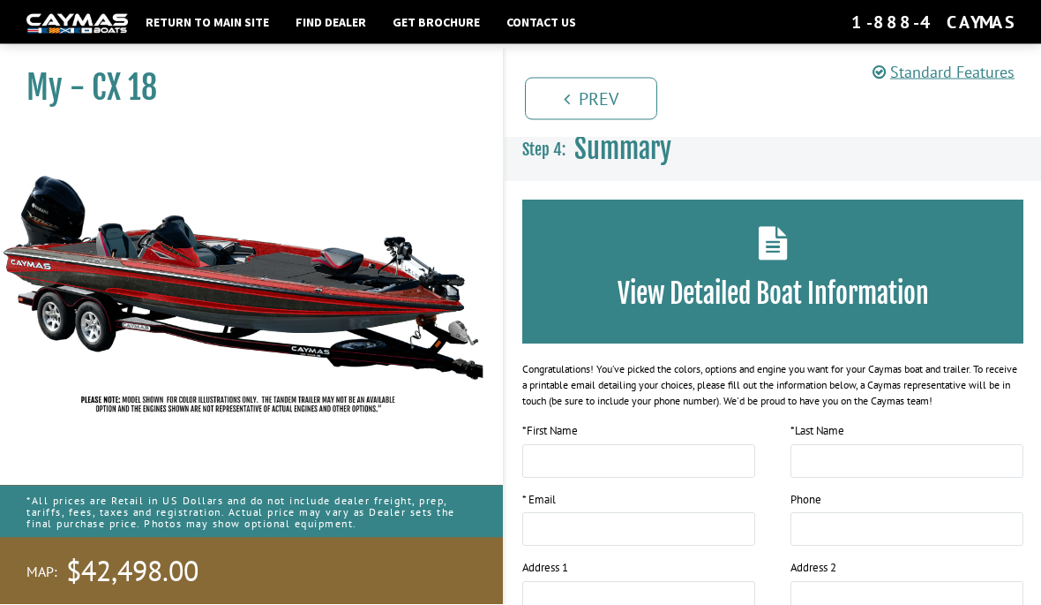
scroll to position [0, 0]
